Goal: Task Accomplishment & Management: Manage account settings

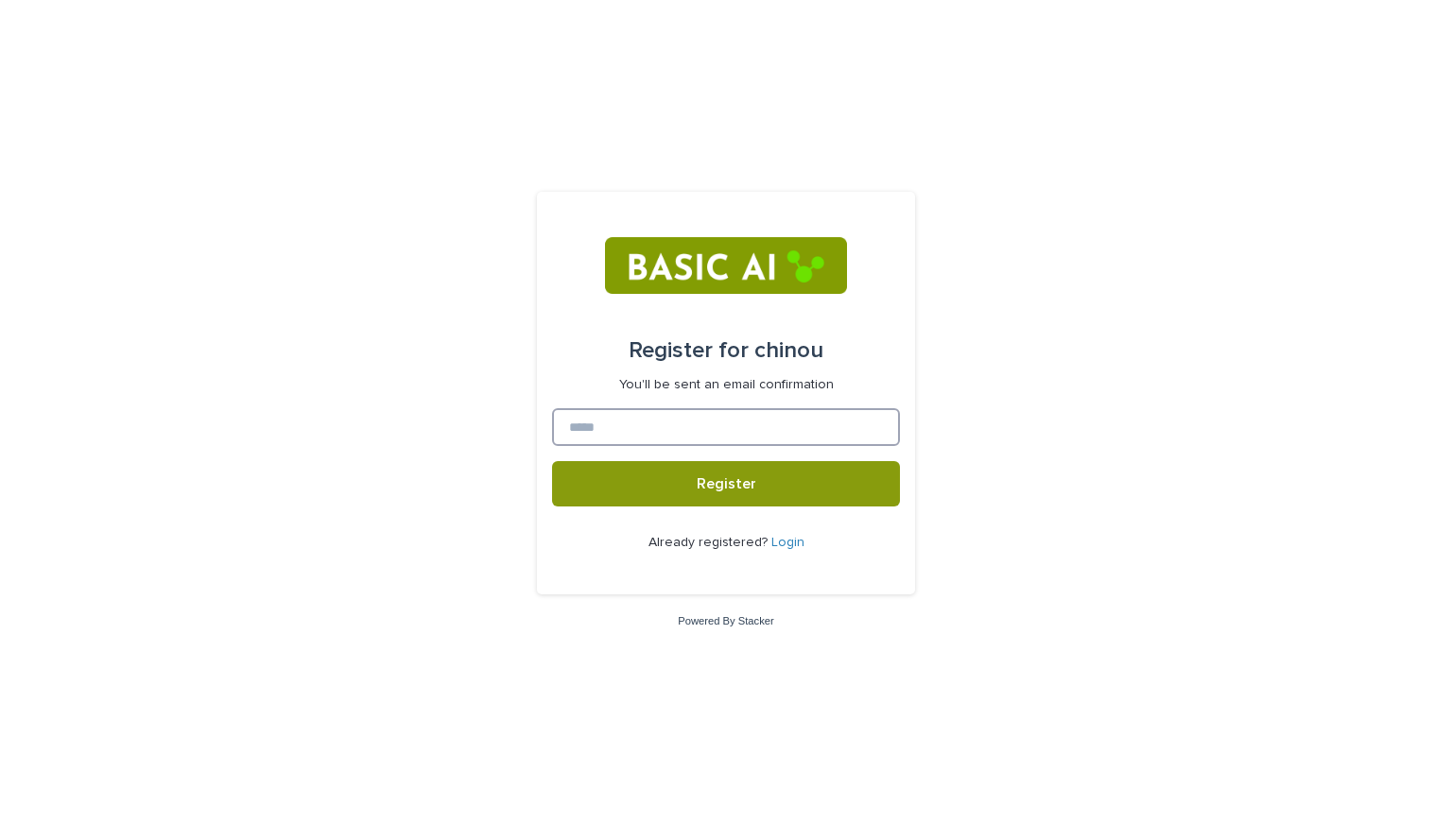
click at [720, 419] on input at bounding box center [726, 427] width 348 height 37
type input "**********"
click at [691, 492] on button "Register" at bounding box center [726, 483] width 348 height 45
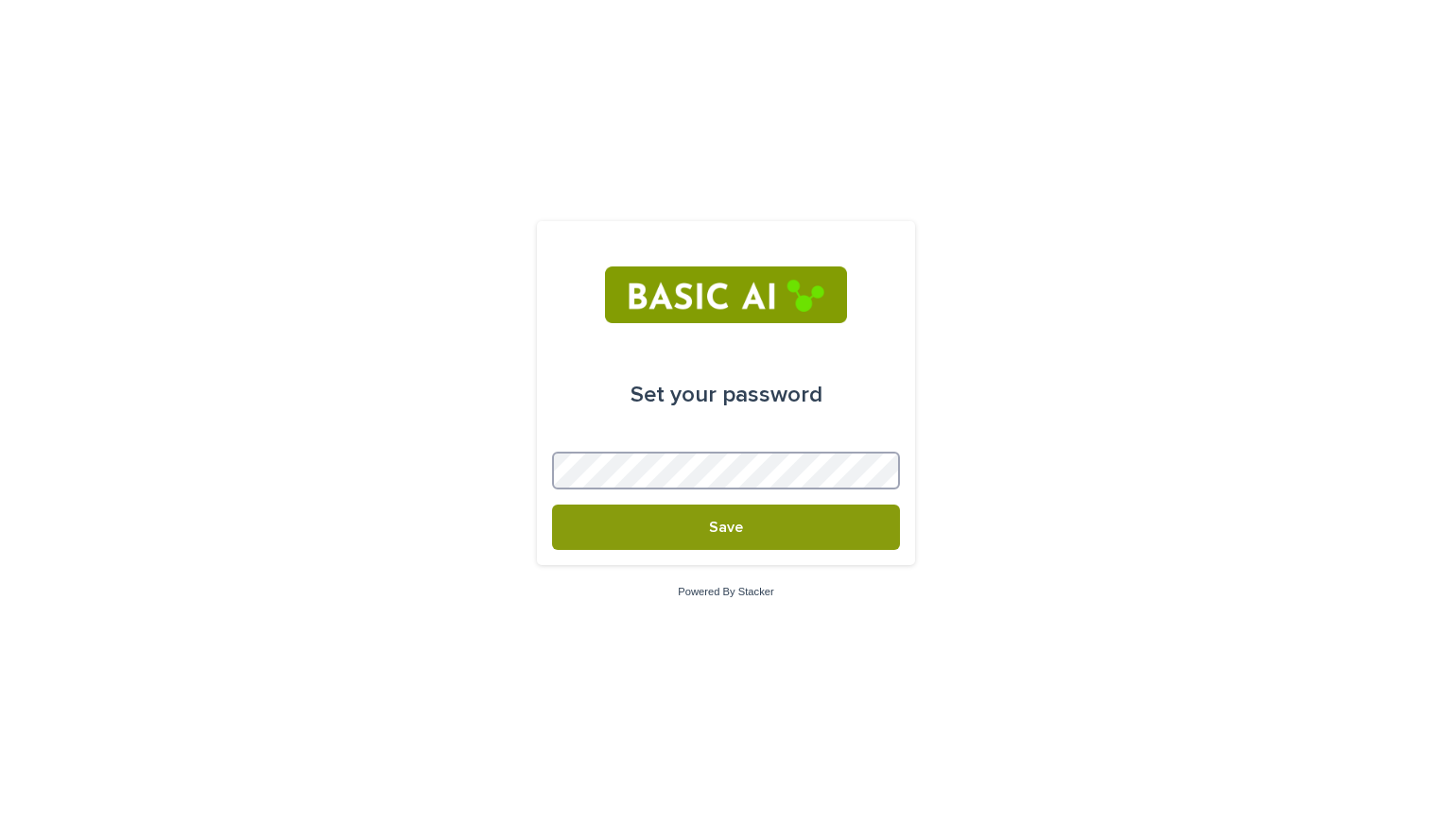
click at [552, 505] on button "Save" at bounding box center [726, 527] width 348 height 45
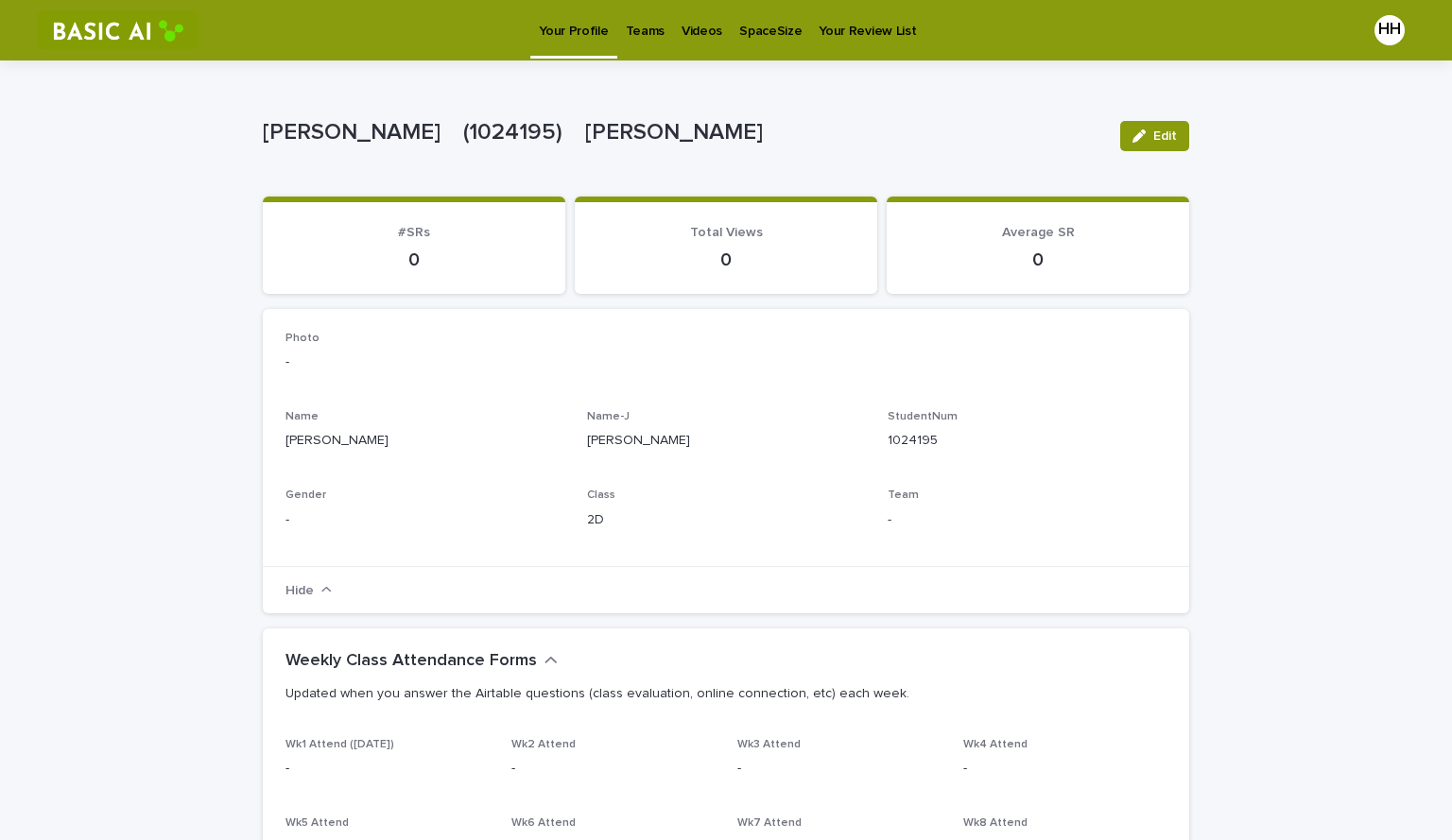
click at [628, 48] on link "Teams" at bounding box center [645, 29] width 56 height 59
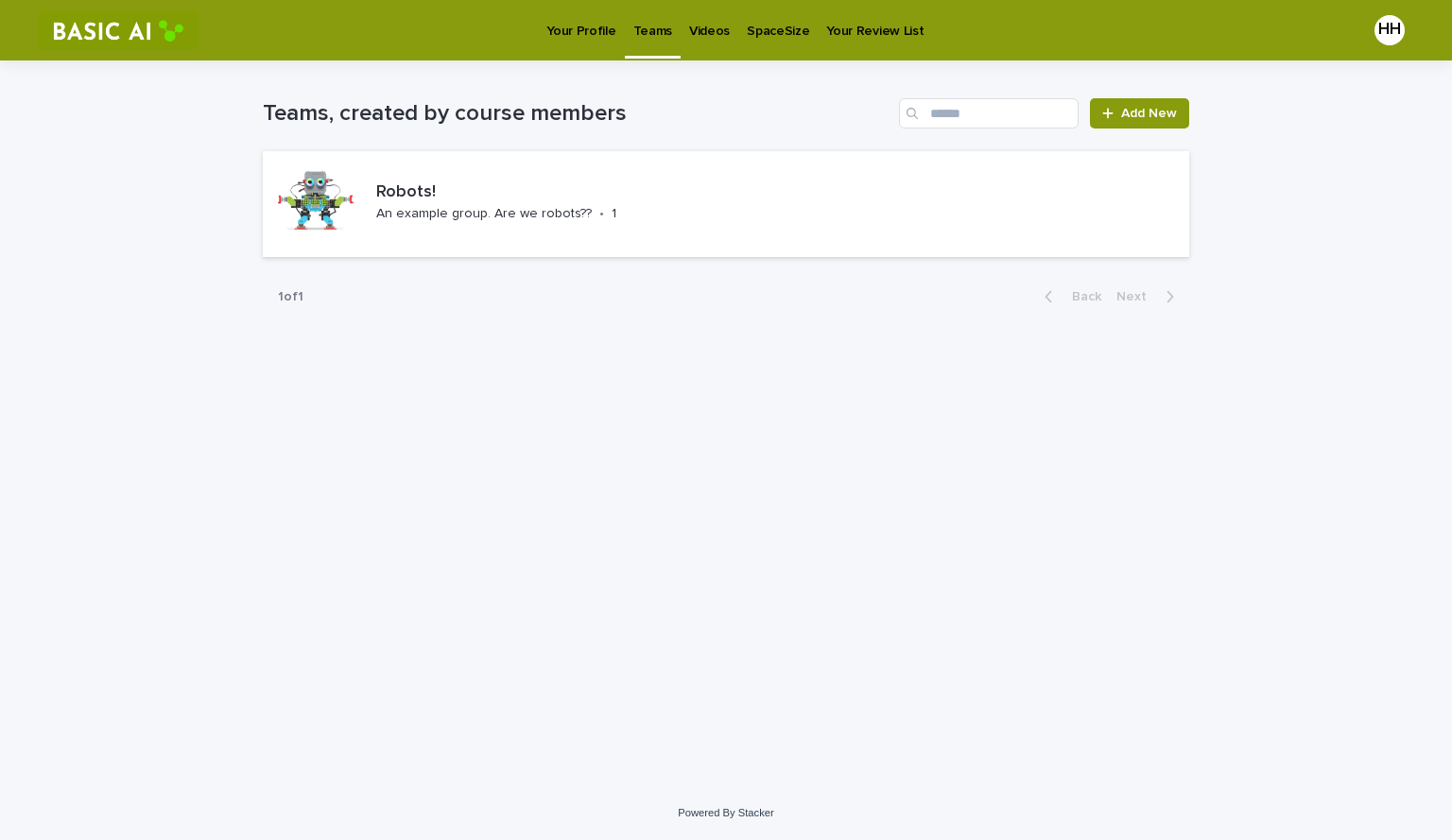
click at [574, 38] on p "Your Profile" at bounding box center [581, 19] width 69 height 39
